Goal: Task Accomplishment & Management: Manage account settings

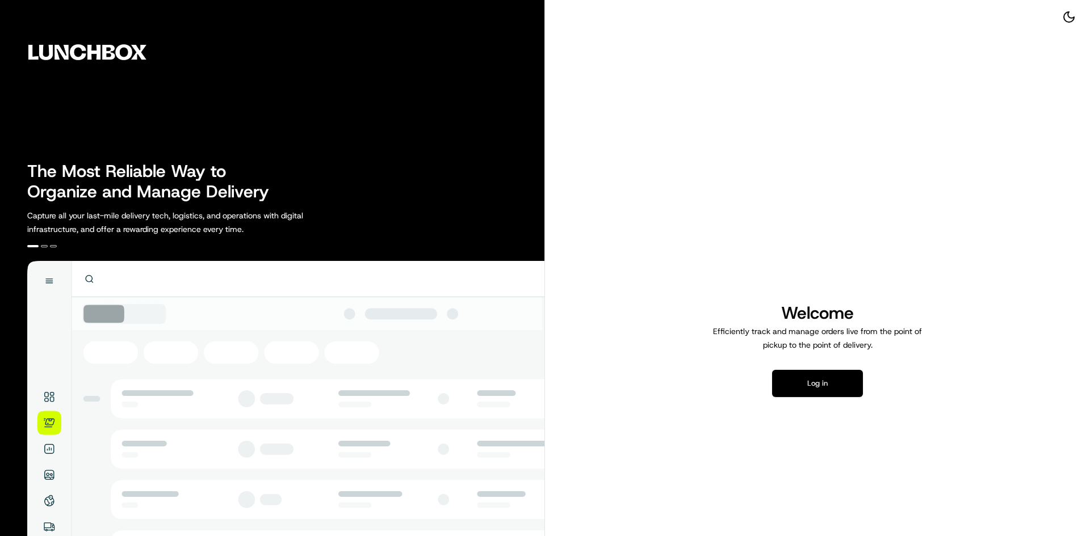
click at [811, 390] on button "Log in" at bounding box center [817, 383] width 91 height 27
